Goal: Check status: Check status

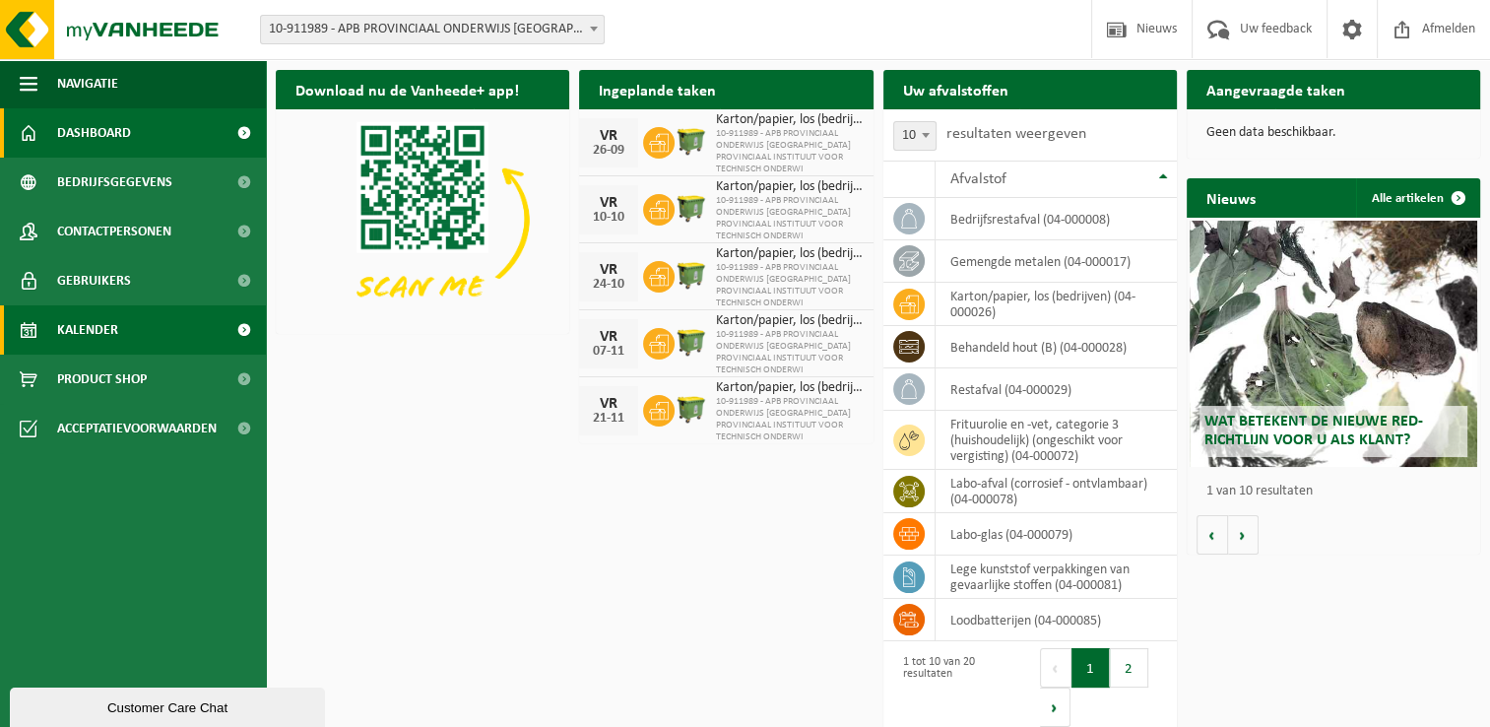
click at [112, 341] on span "Kalender" at bounding box center [87, 329] width 61 height 49
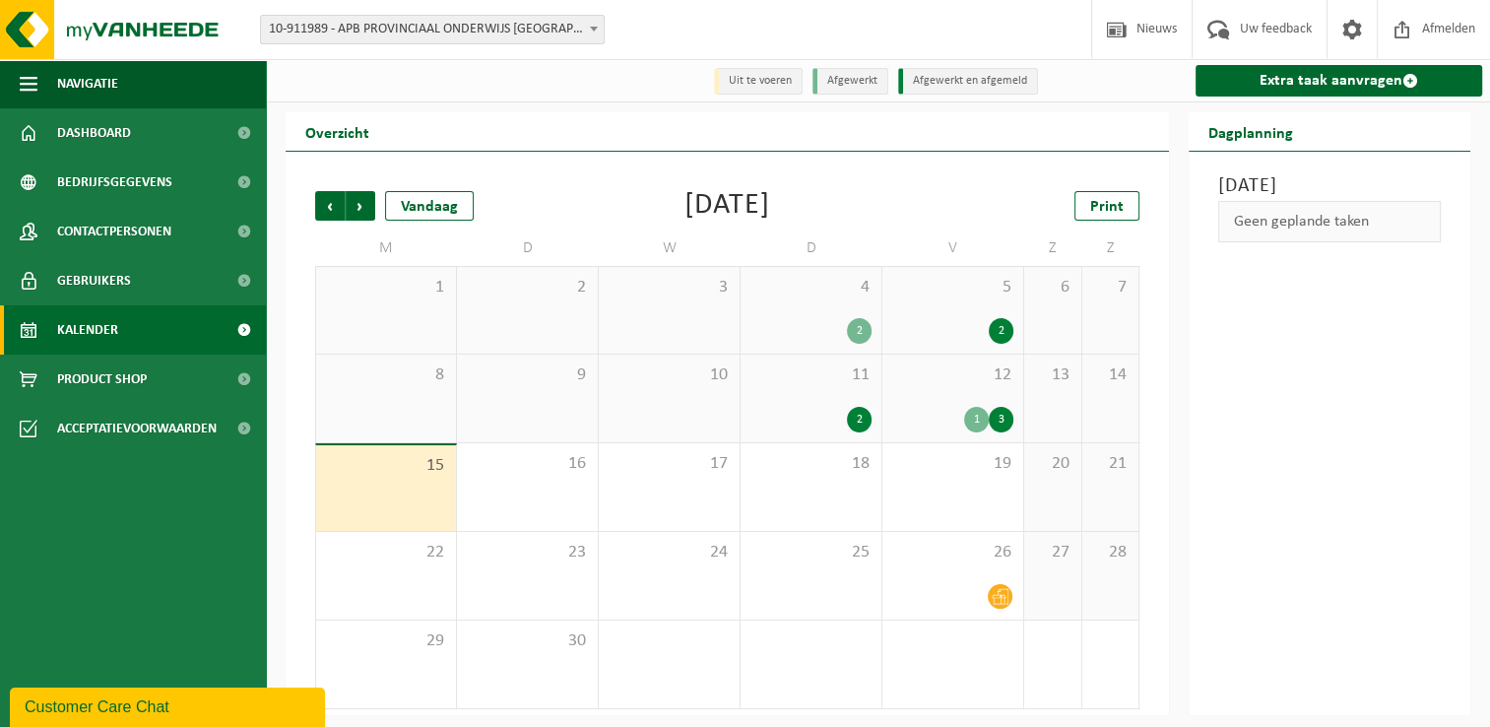
click at [836, 425] on div "2" at bounding box center [810, 420] width 121 height 26
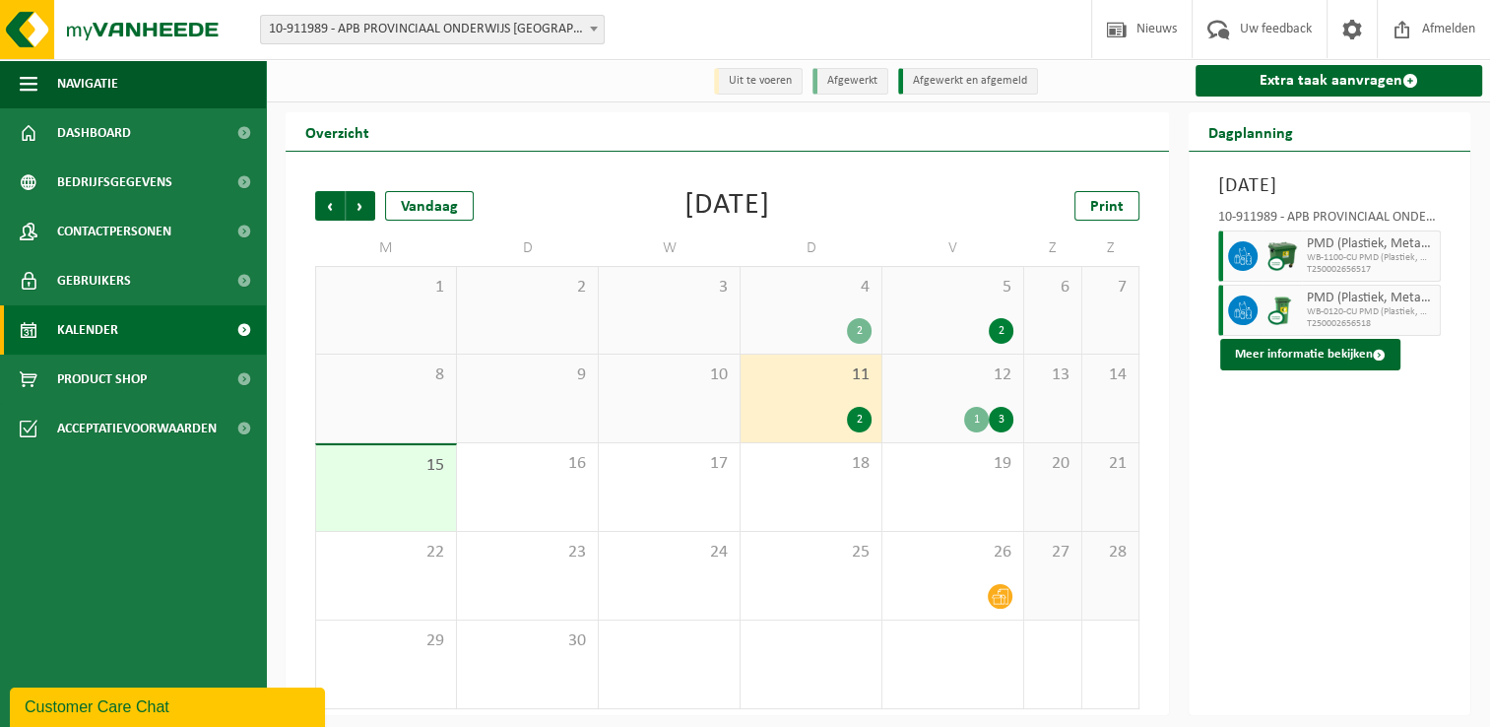
click at [934, 425] on div "1 3" at bounding box center [952, 420] width 121 height 26
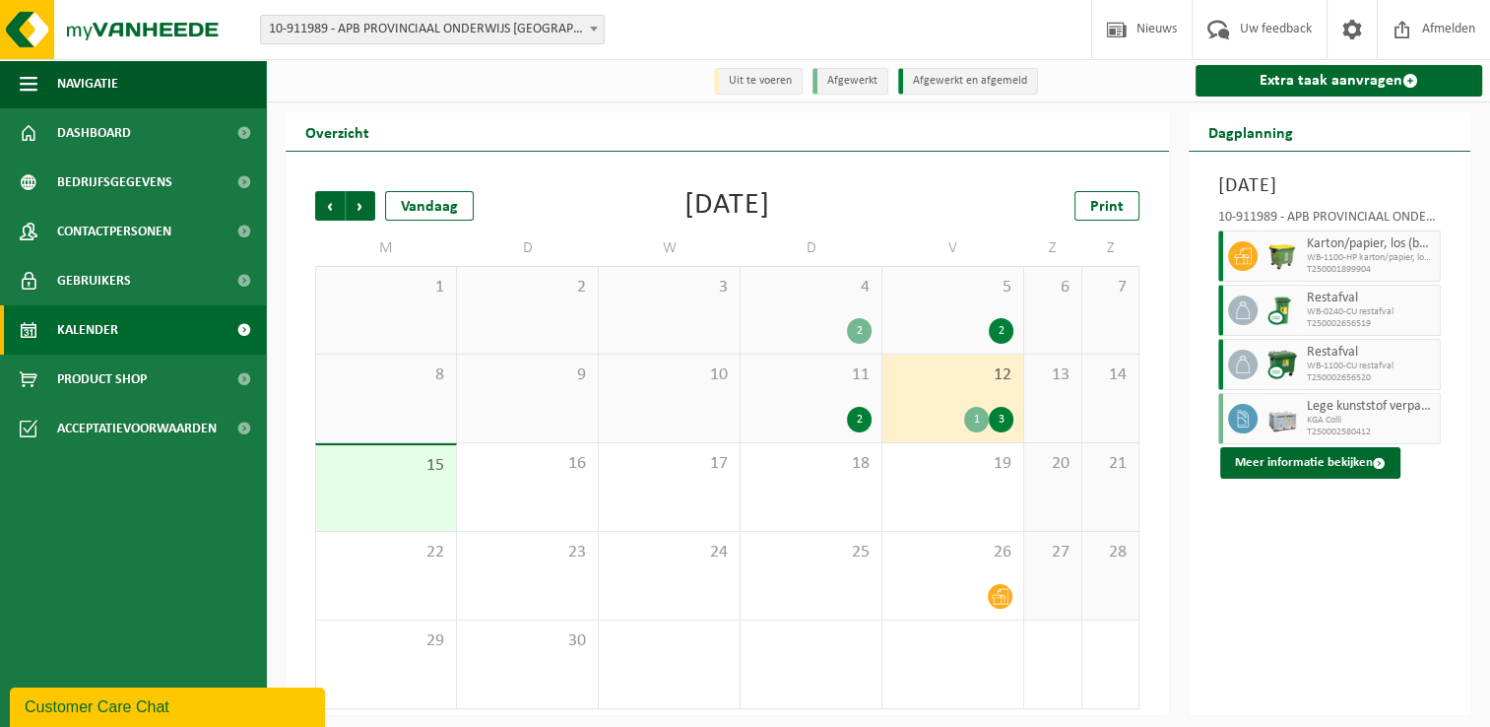
click at [422, 477] on span "15" at bounding box center [386, 466] width 120 height 22
